Goal: Task Accomplishment & Management: Manage account settings

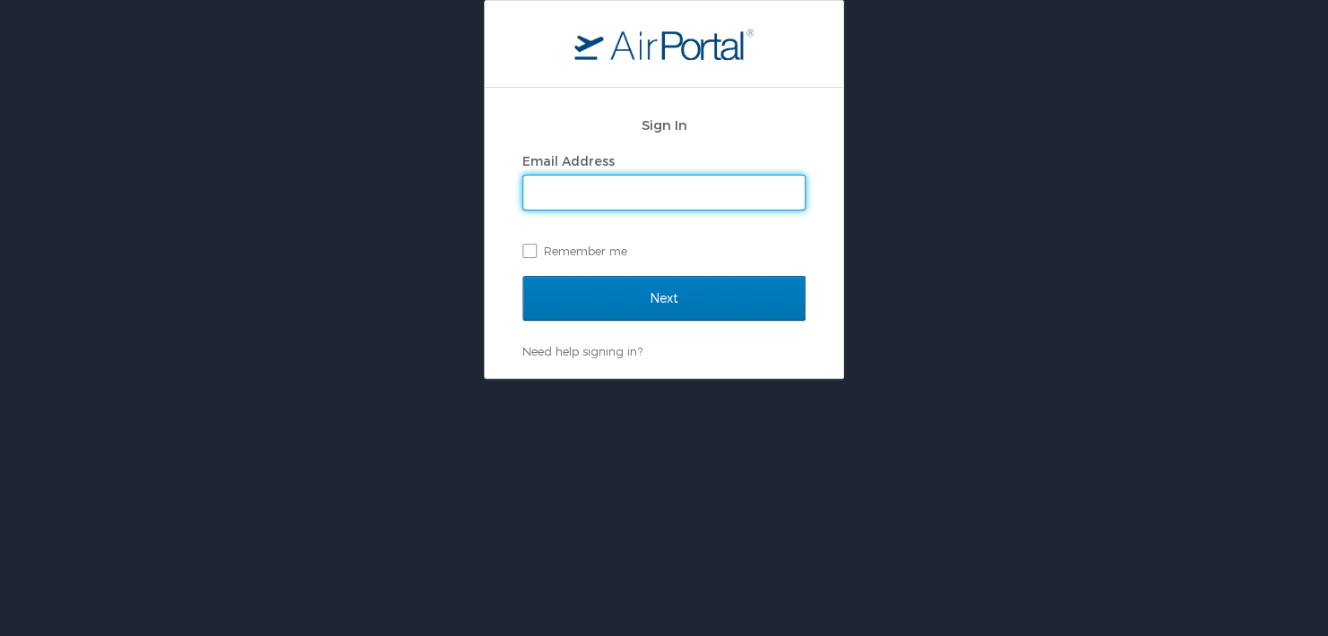
click at [675, 189] on input "Email Address" at bounding box center [663, 193] width 281 height 34
type input "shannon.will@roush.com"
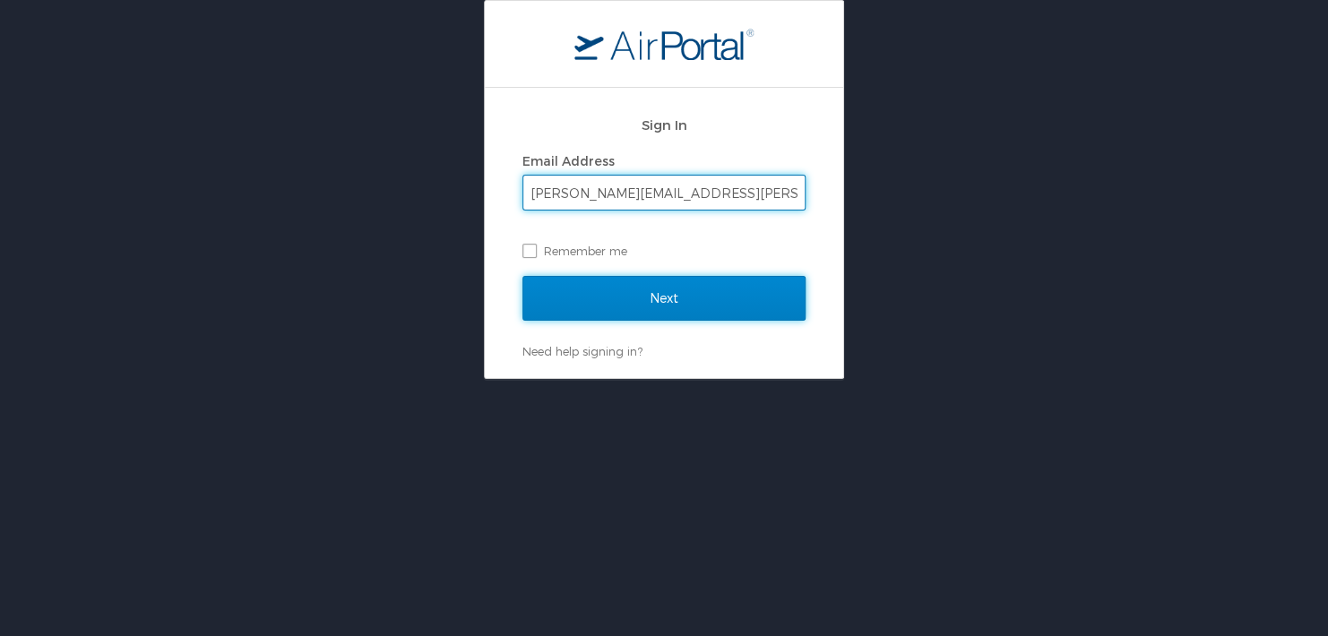
click at [595, 304] on input "Next" at bounding box center [663, 298] width 283 height 45
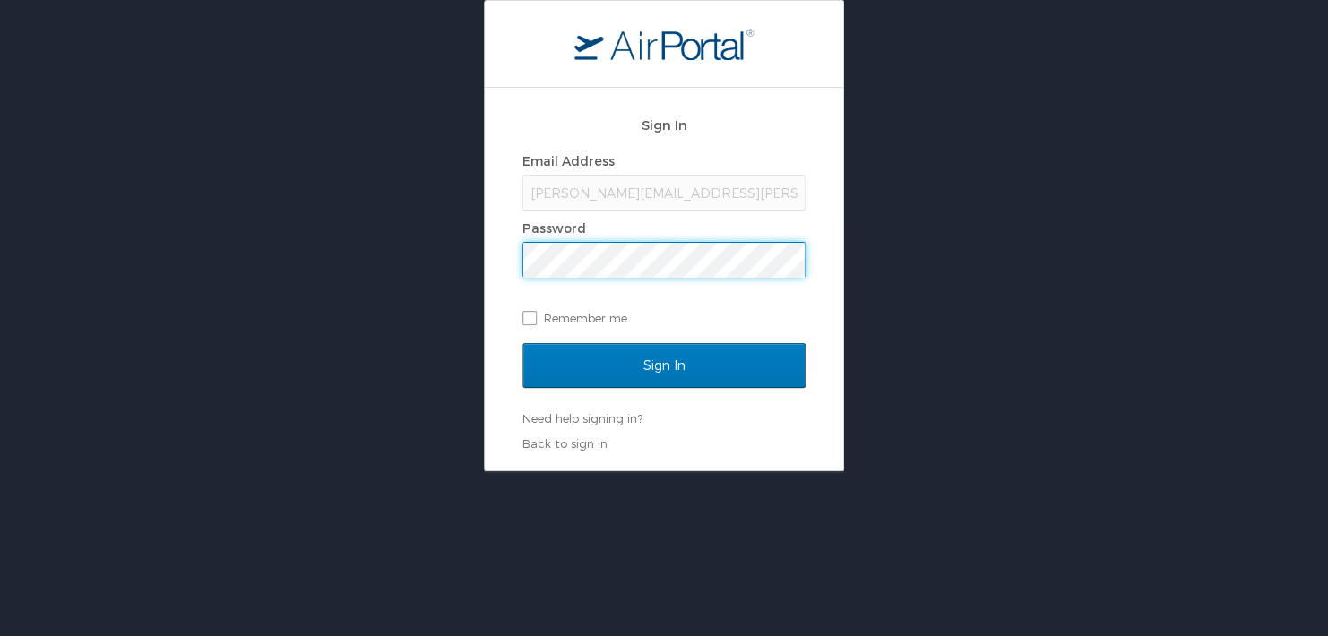
click at [522, 343] on input "Sign In" at bounding box center [663, 365] width 283 height 45
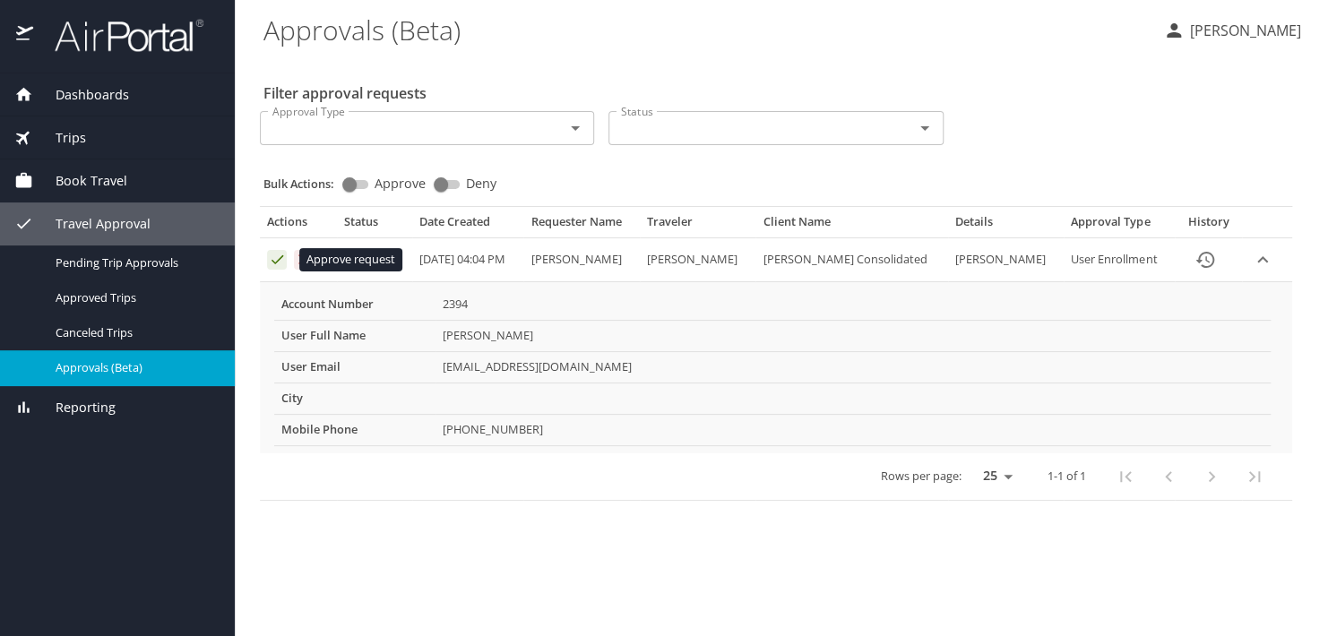
click at [279, 260] on icon "Approval table" at bounding box center [277, 259] width 12 height 9
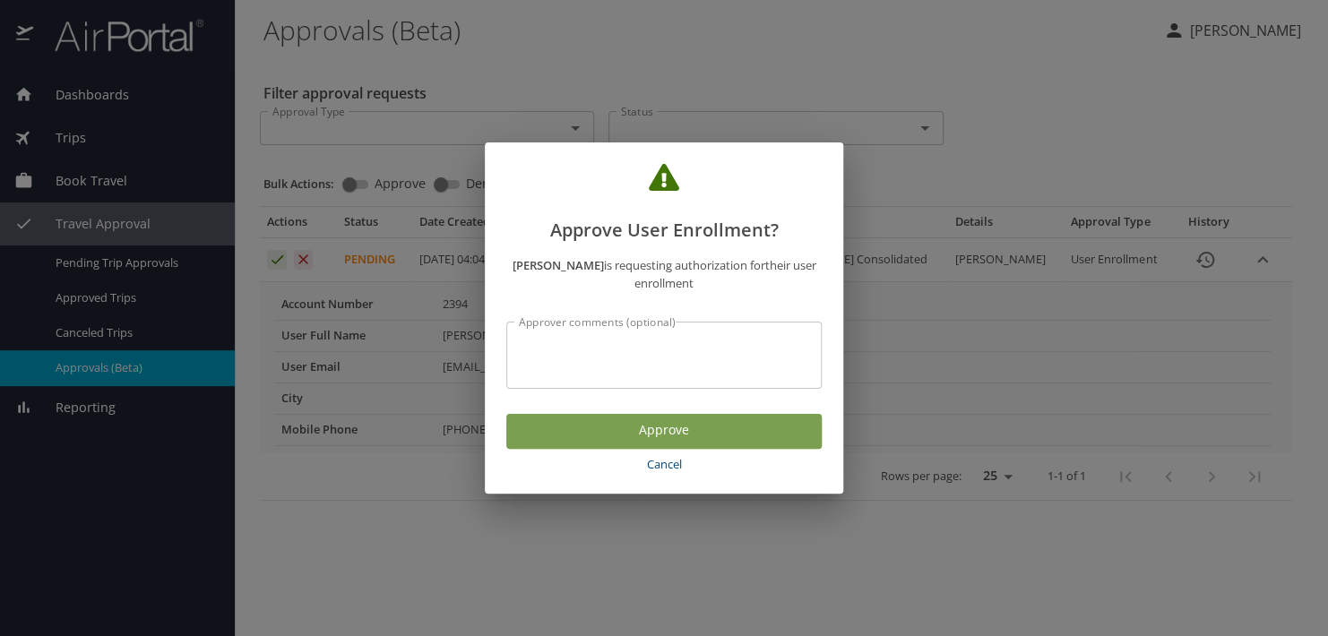
click at [693, 428] on span "Approve" at bounding box center [663, 430] width 287 height 22
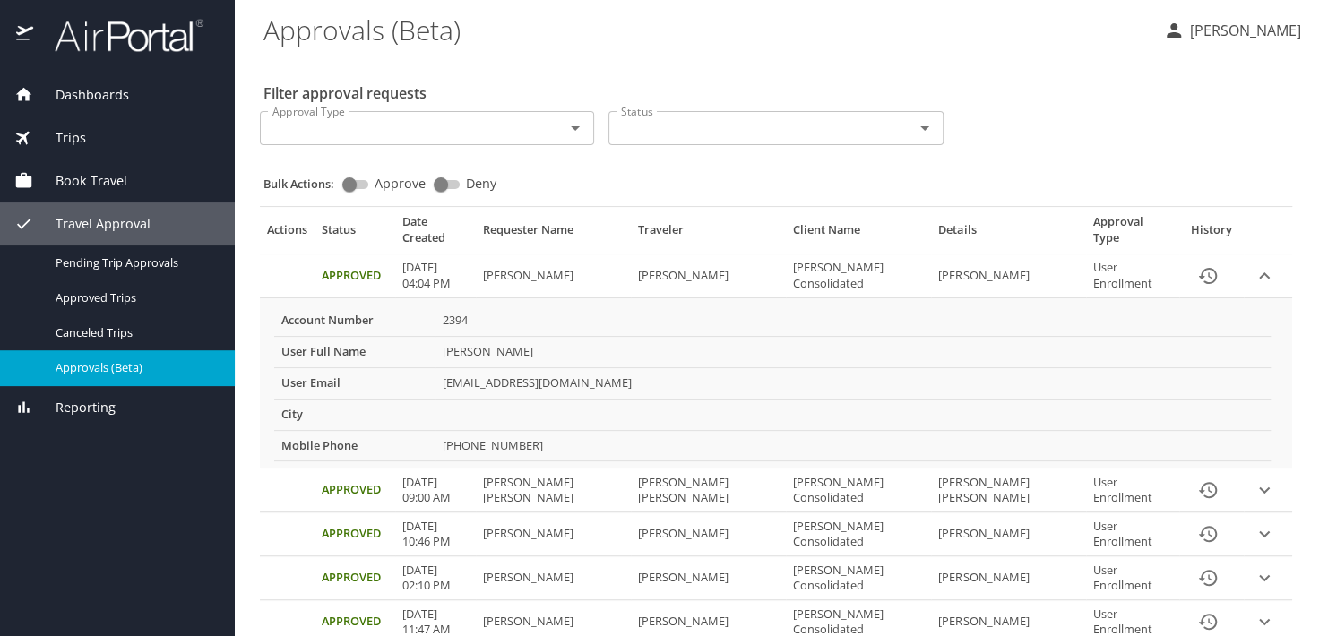
click at [1253, 265] on icon "expand row" at bounding box center [1264, 276] width 22 height 22
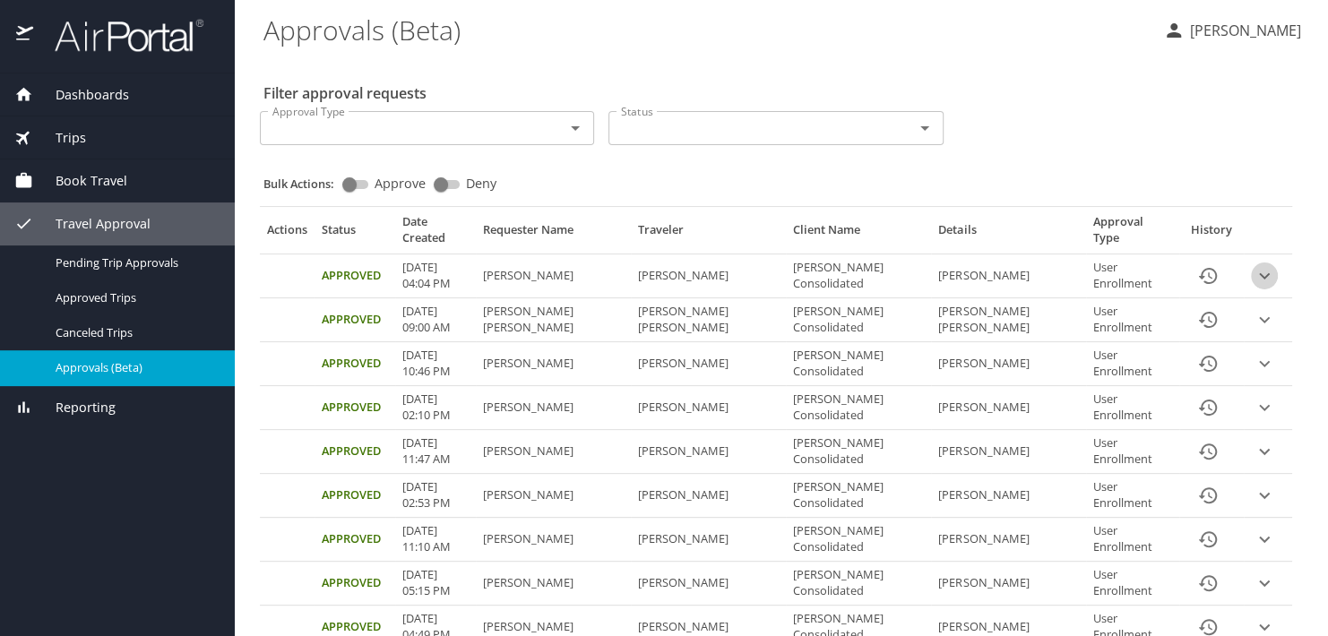
click at [1253, 265] on icon "expand row" at bounding box center [1264, 276] width 22 height 22
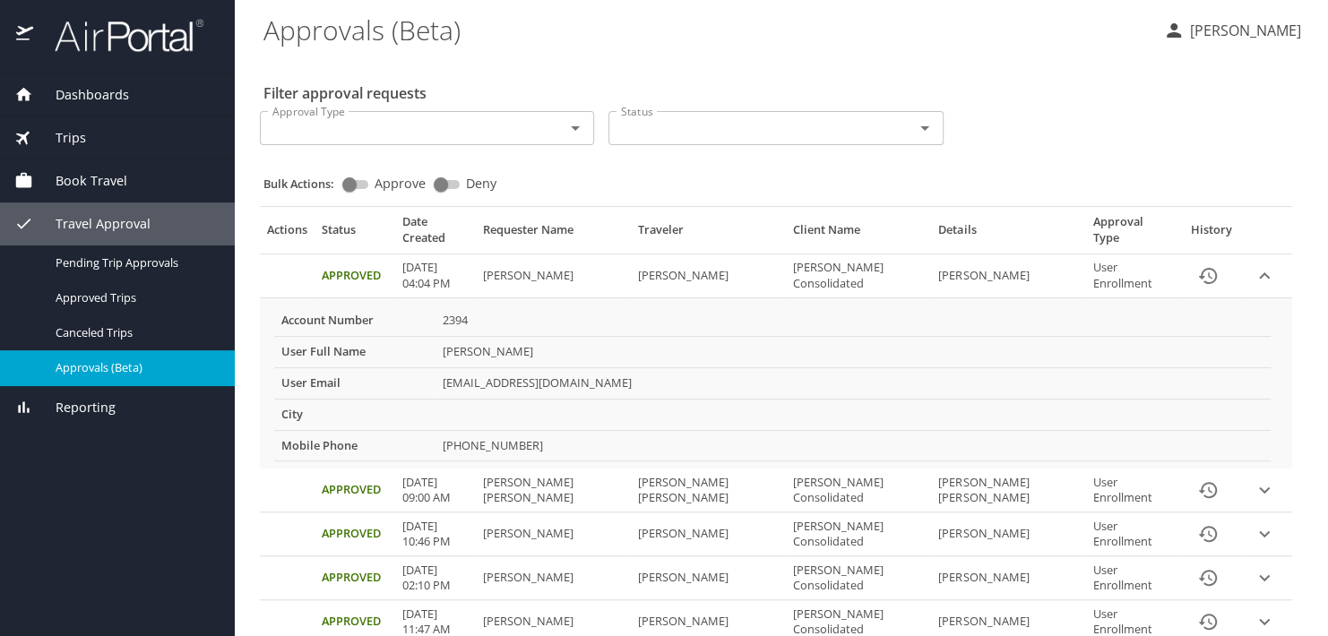
click at [1253, 479] on icon "expand row" at bounding box center [1264, 490] width 22 height 22
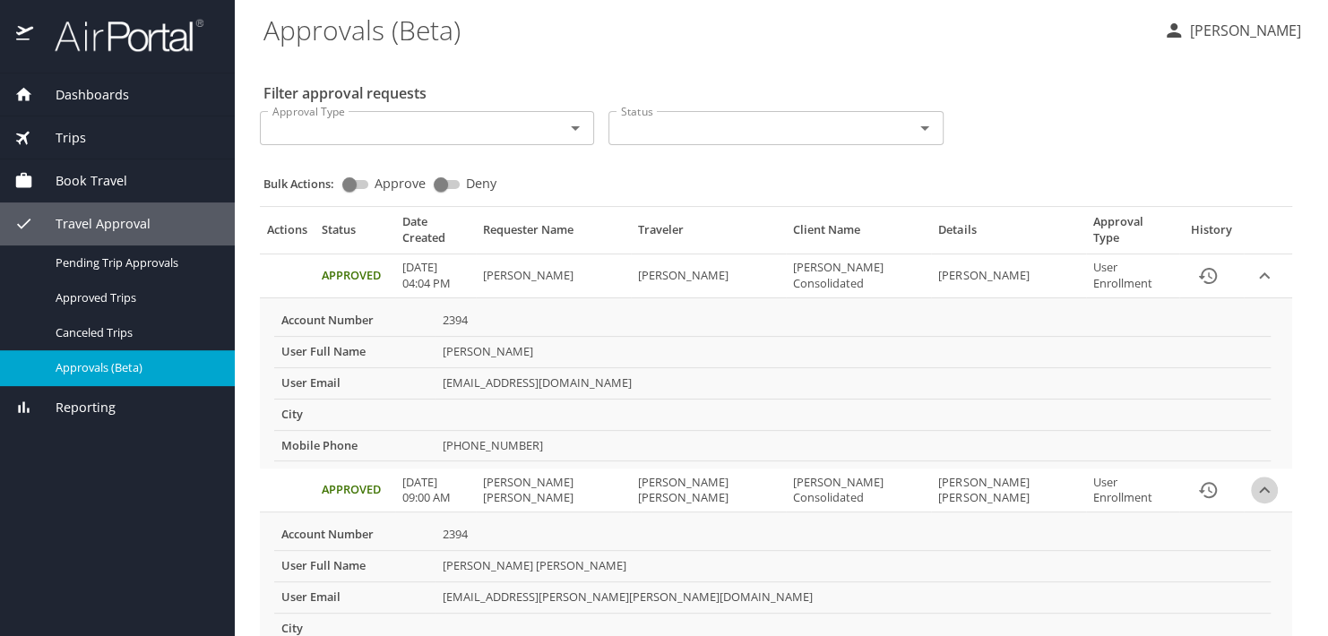
click at [1253, 479] on icon "expand row" at bounding box center [1264, 490] width 22 height 22
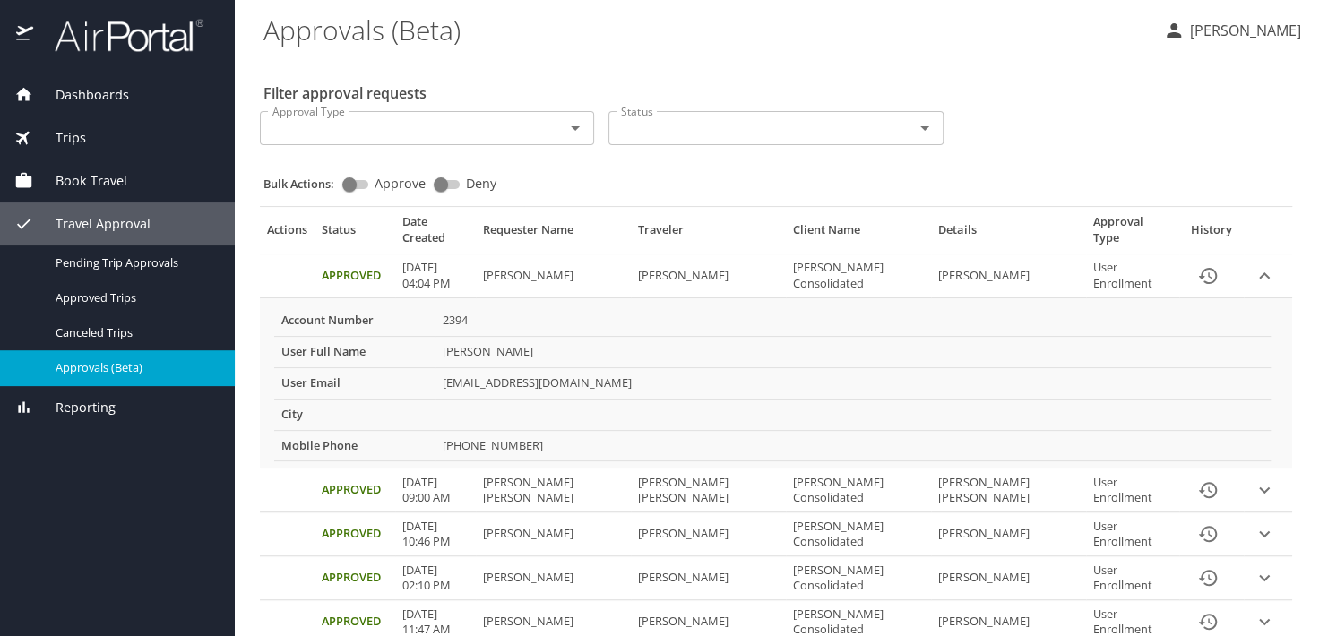
click at [1259, 531] on icon "expand row" at bounding box center [1264, 534] width 11 height 6
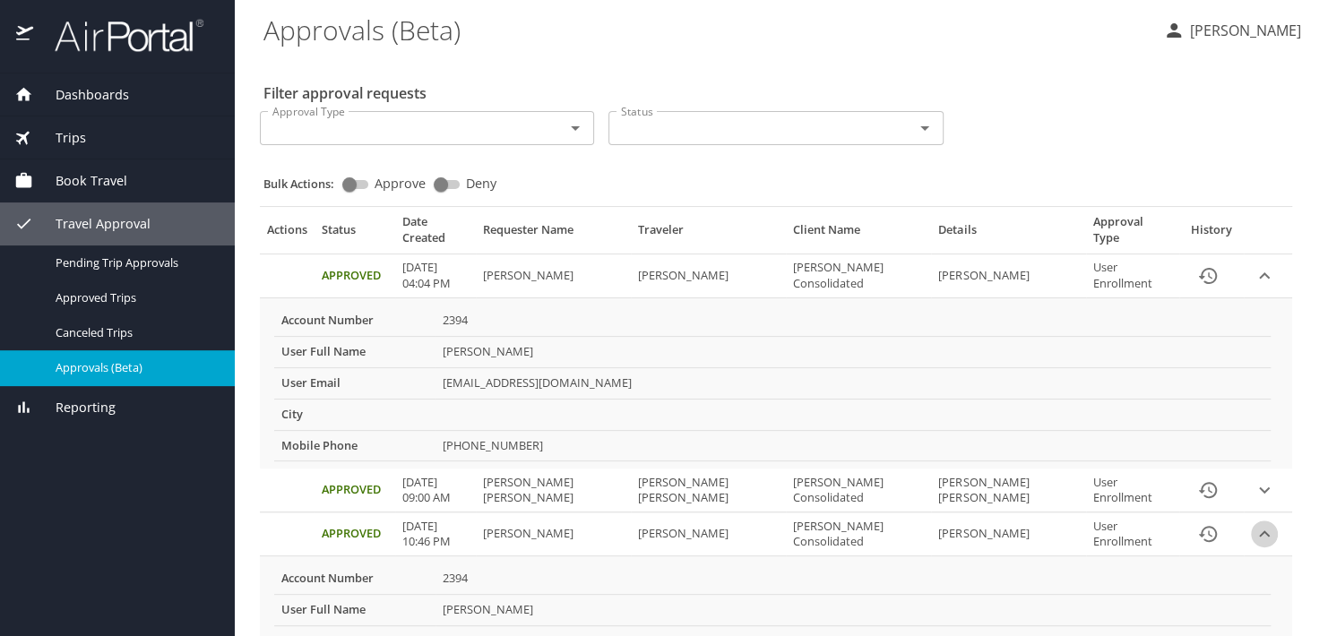
click at [1253, 523] on icon "expand row" at bounding box center [1264, 534] width 22 height 22
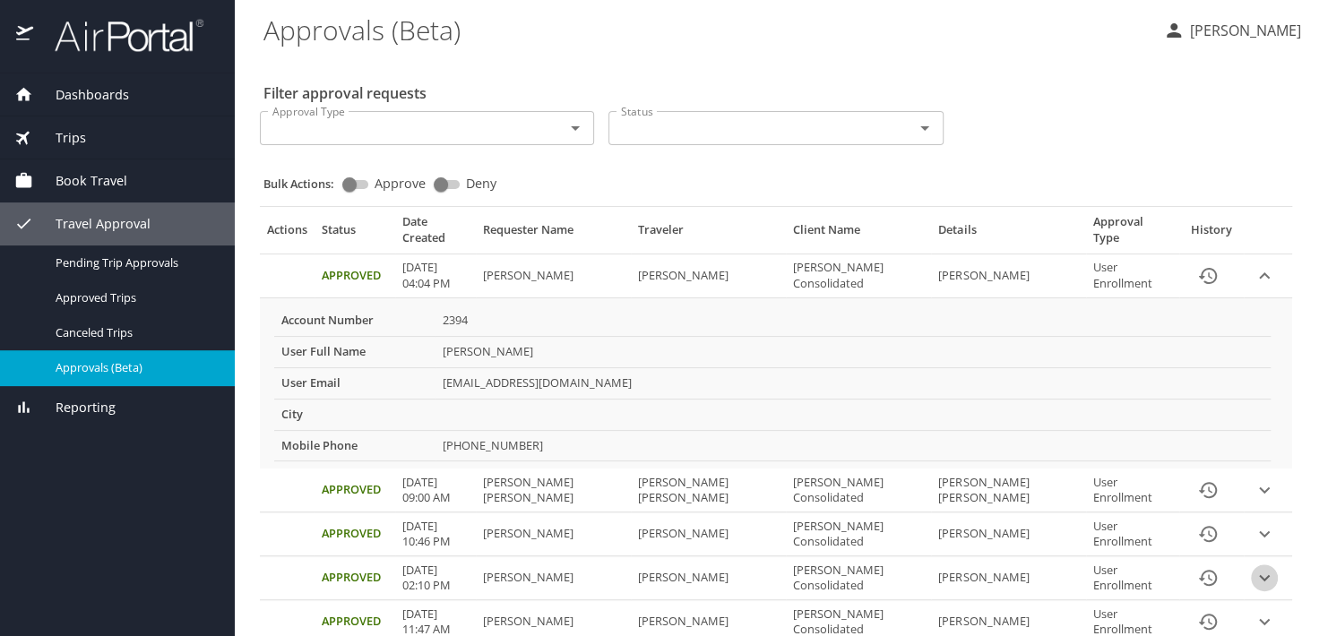
click at [1253, 567] on icon "expand row" at bounding box center [1264, 578] width 22 height 22
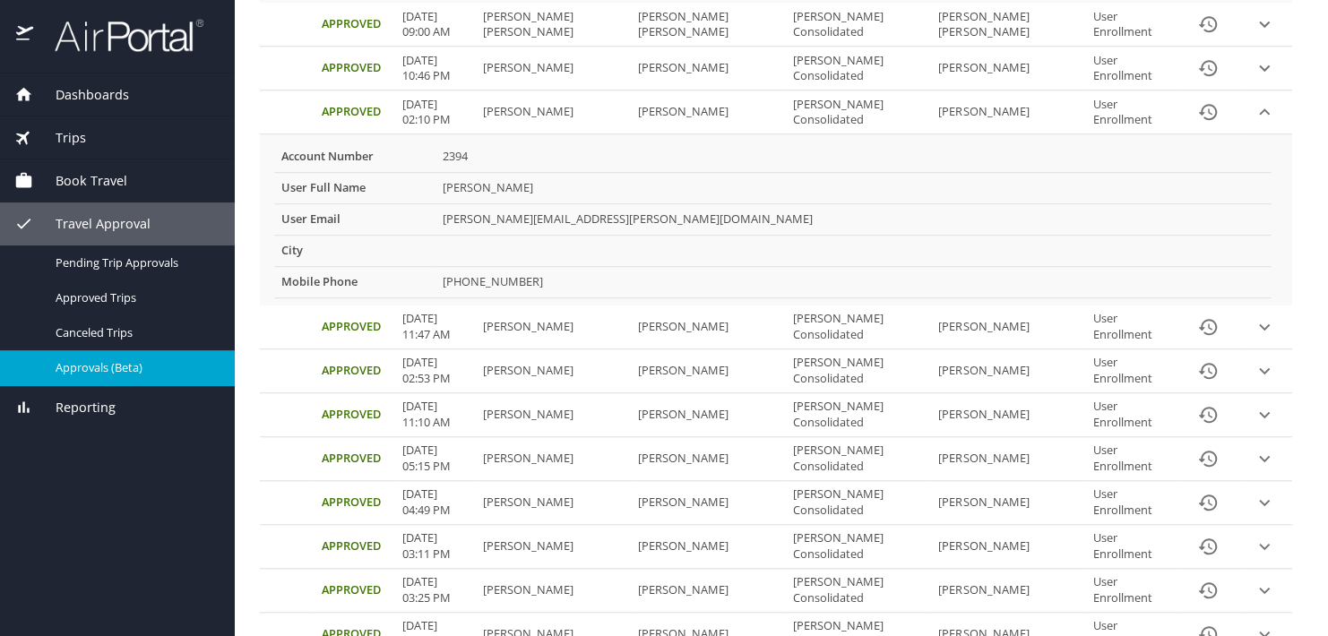
scroll to position [470, 0]
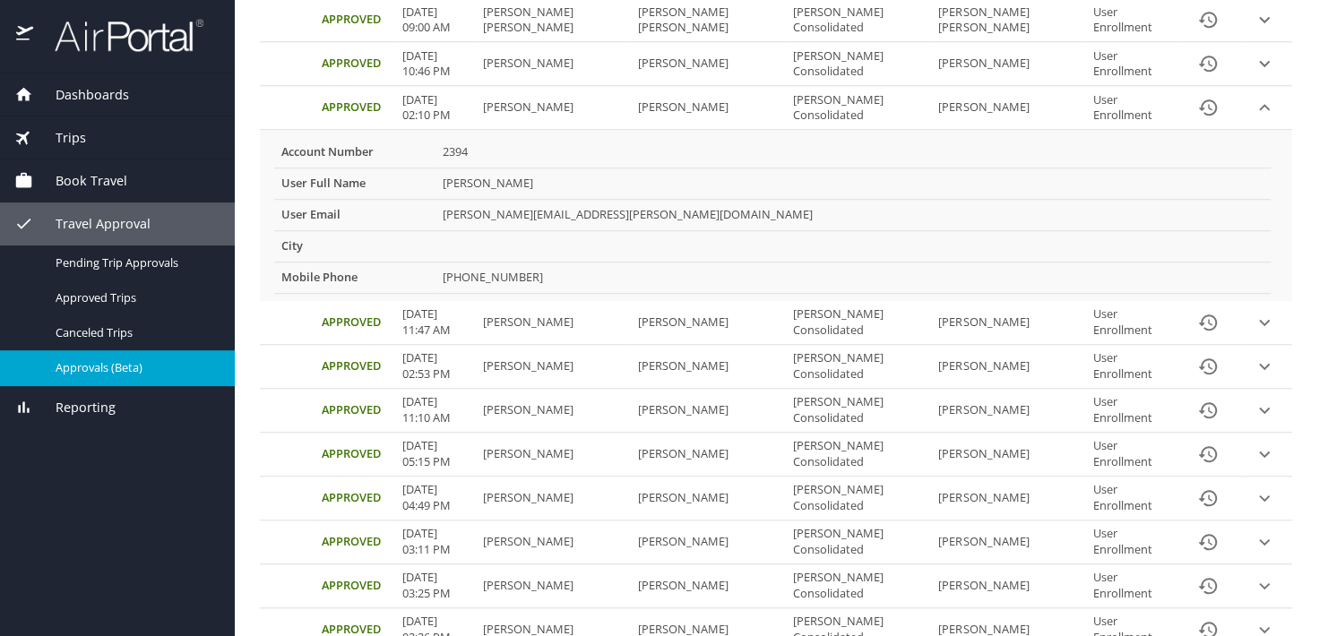
click at [1259, 452] on icon "expand row" at bounding box center [1264, 455] width 11 height 6
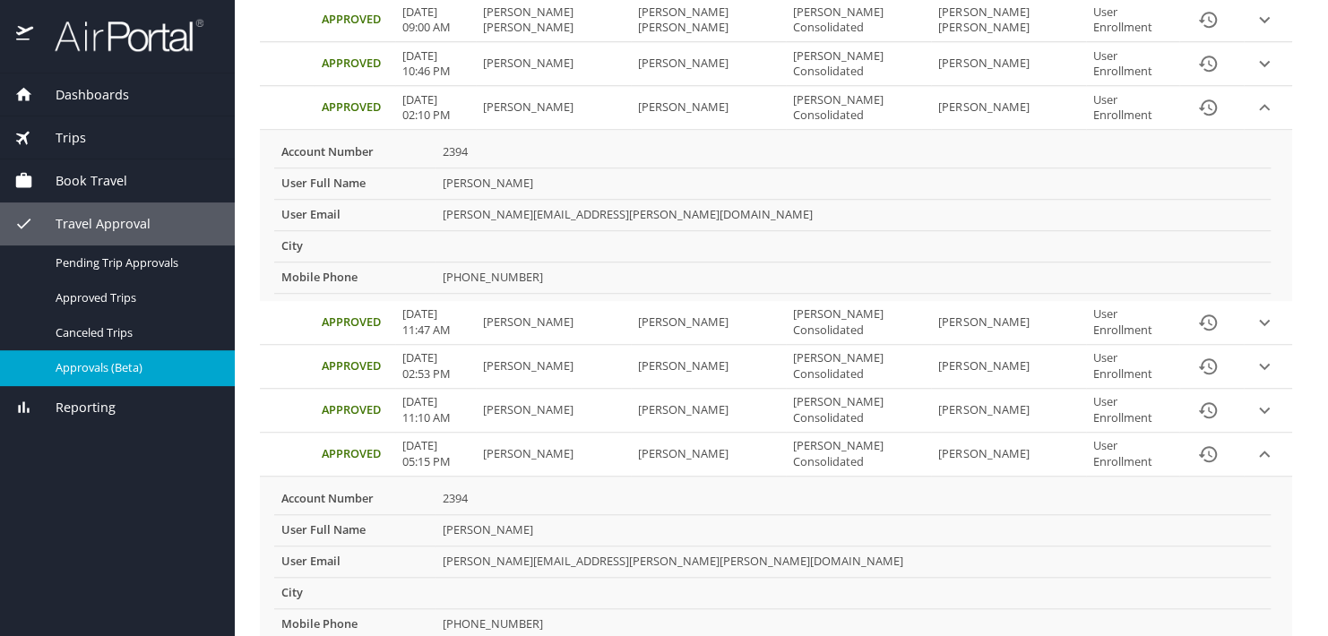
click at [1253, 443] on icon "expand row" at bounding box center [1264, 454] width 22 height 22
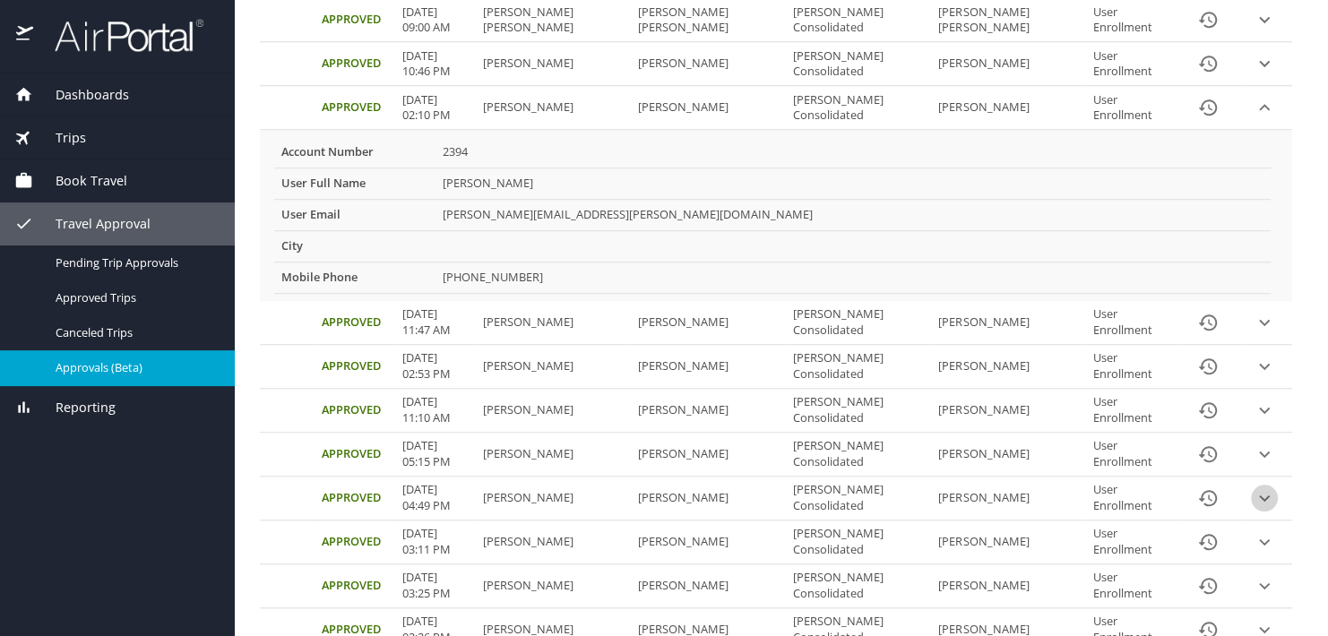
click at [1259, 495] on icon "expand row" at bounding box center [1264, 498] width 11 height 6
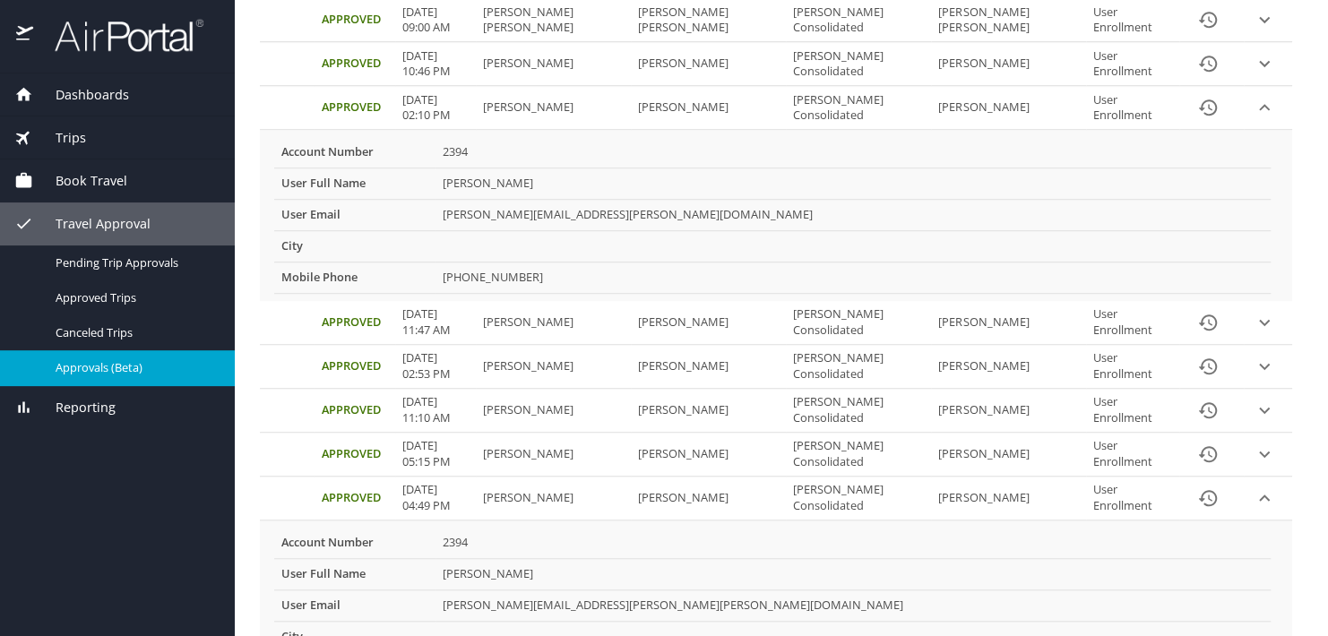
click at [1253, 487] on icon "expand row" at bounding box center [1264, 498] width 22 height 22
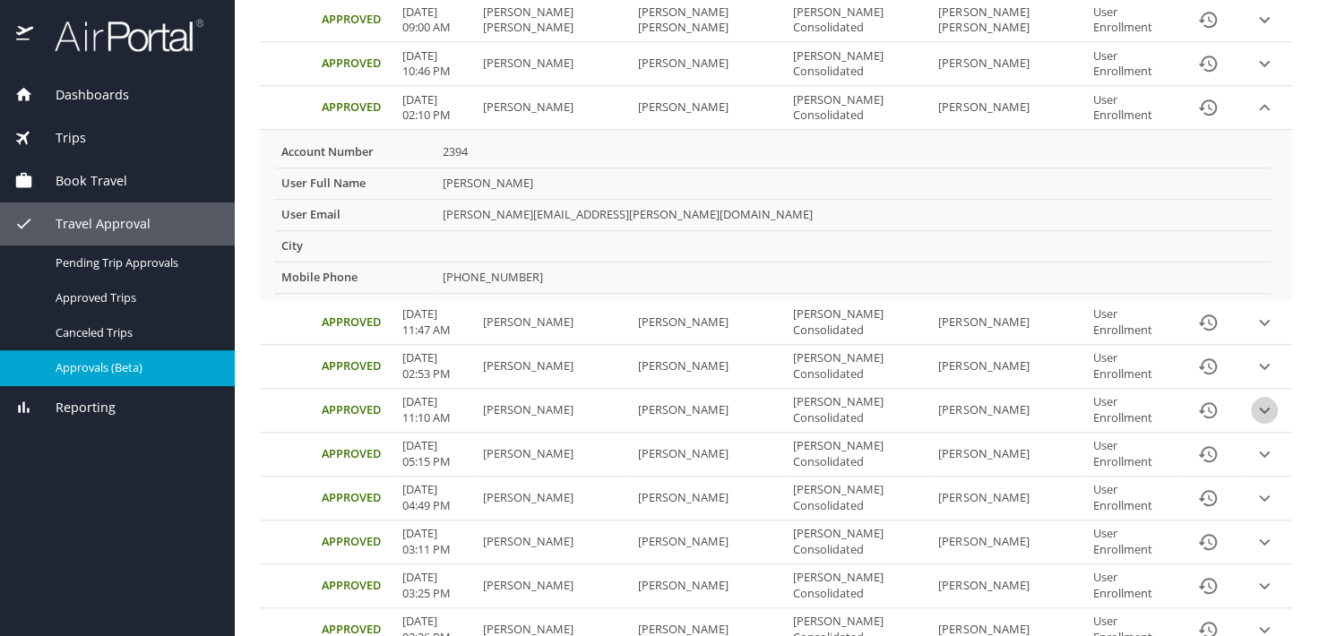
click at [1259, 408] on icon "expand row" at bounding box center [1264, 411] width 11 height 6
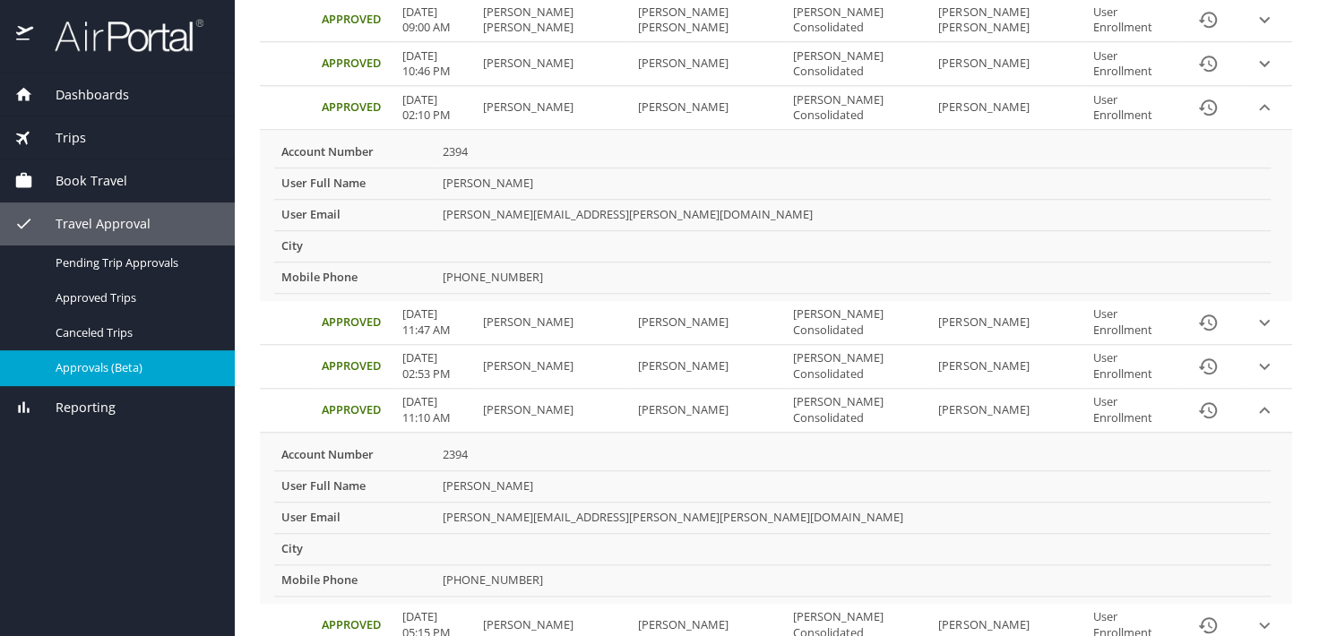
click at [1254, 400] on icon "expand row" at bounding box center [1264, 411] width 22 height 22
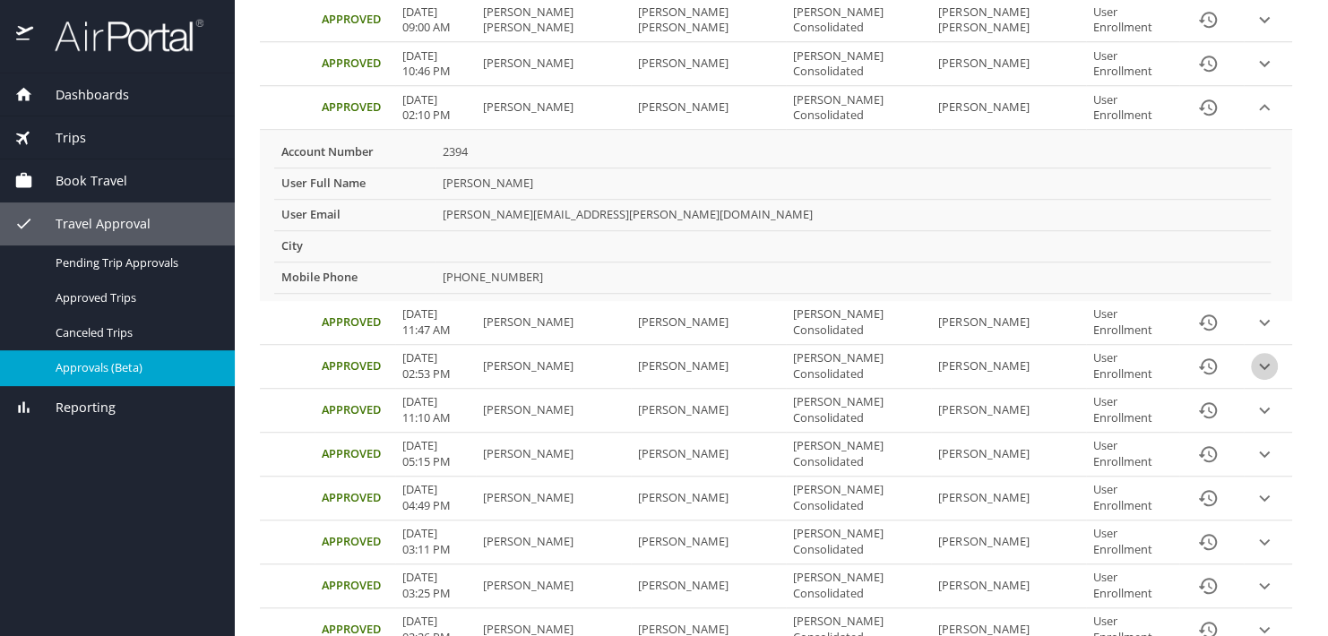
click at [1253, 357] on icon "expand row" at bounding box center [1264, 367] width 22 height 22
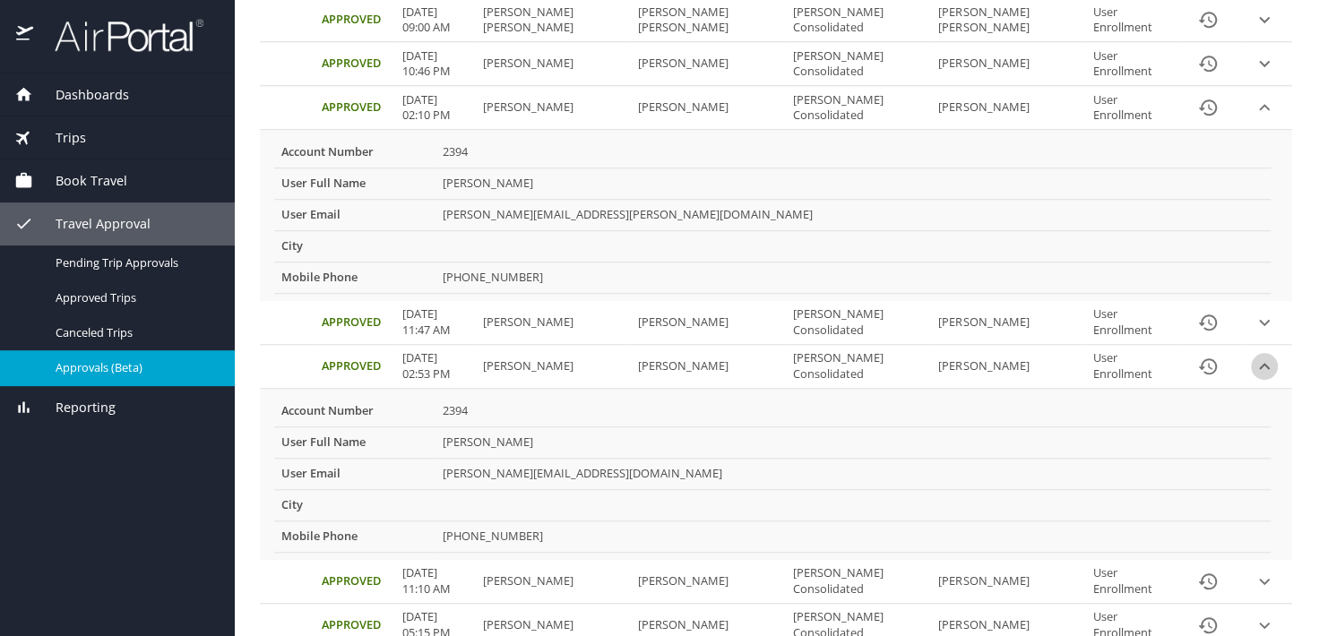
click at [1253, 357] on icon "expand row" at bounding box center [1264, 367] width 22 height 22
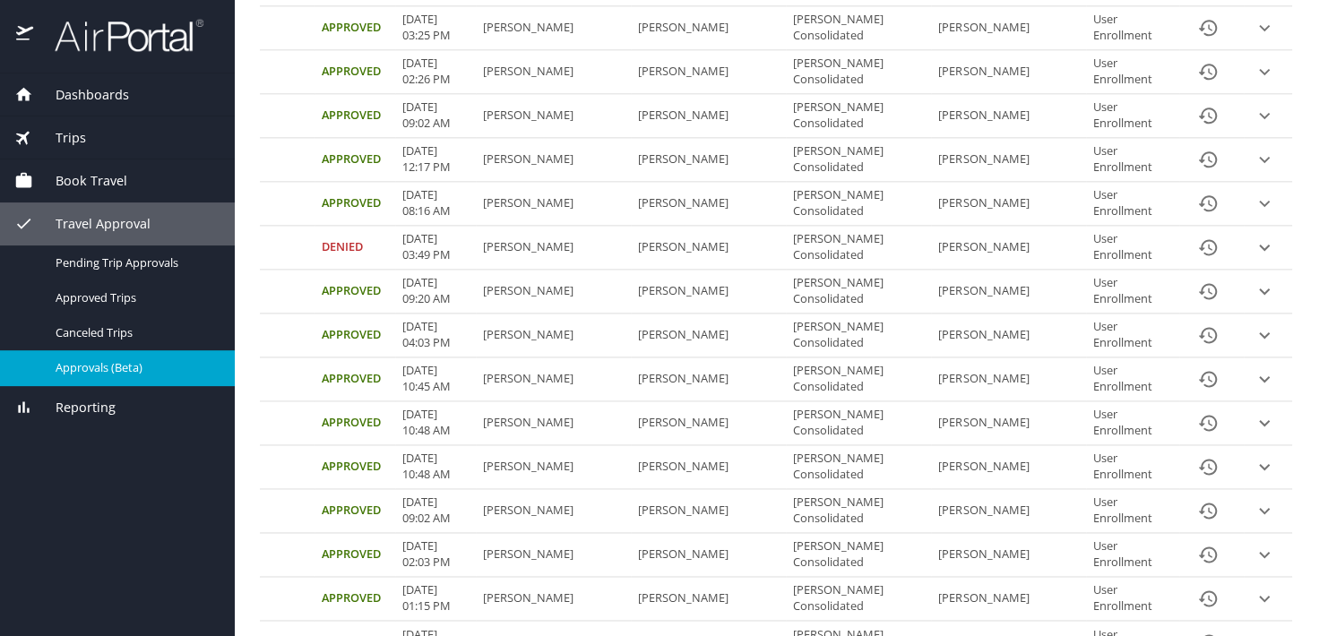
scroll to position [1032, 0]
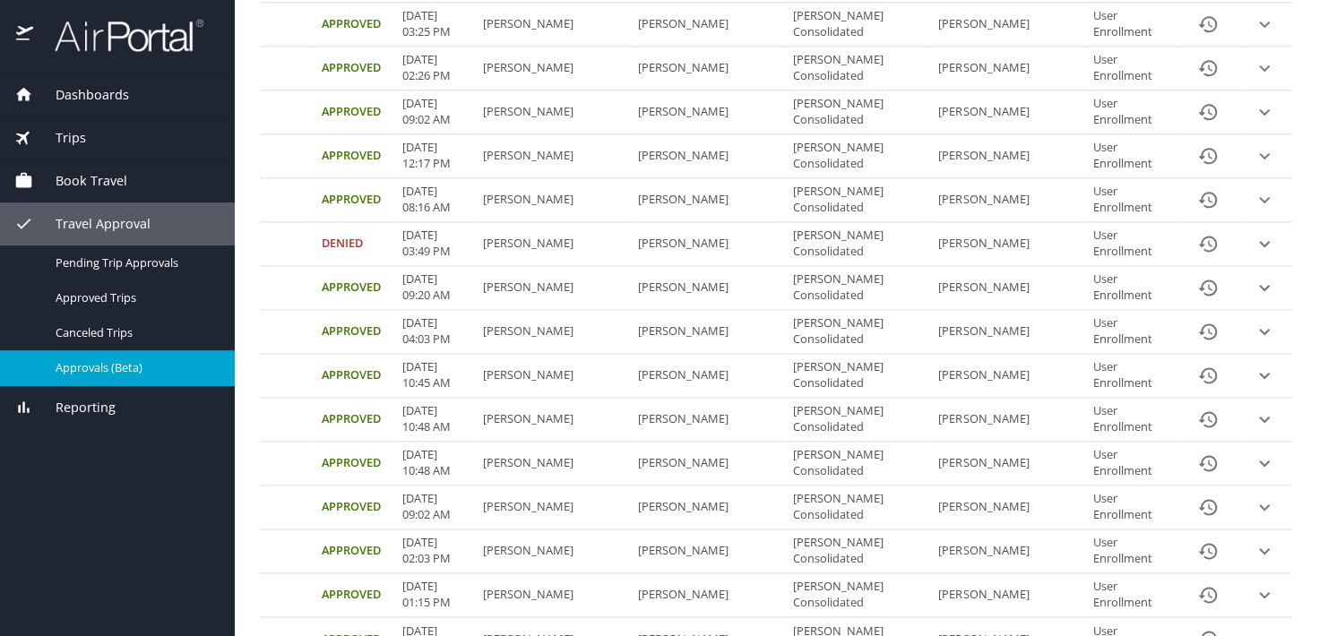
click at [1253, 233] on icon "expand row" at bounding box center [1264, 244] width 22 height 22
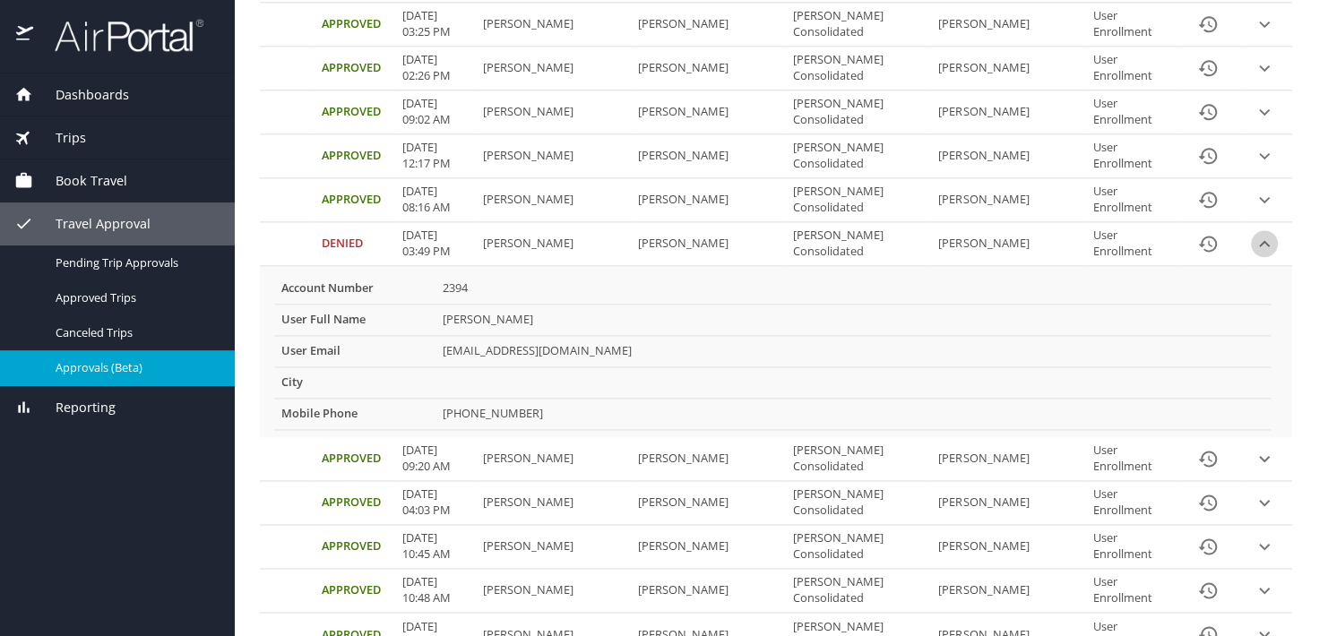
click at [1253, 233] on icon "expand row" at bounding box center [1264, 244] width 22 height 22
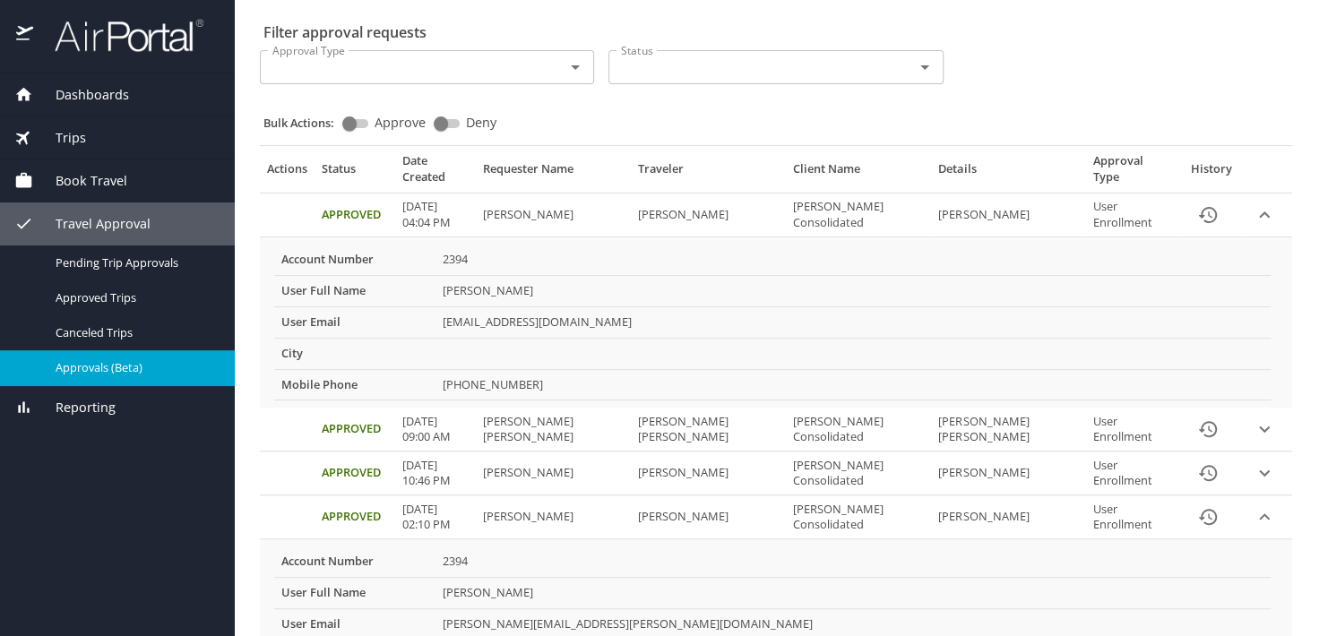
scroll to position [0, 0]
